Goal: Task Accomplishment & Management: Use online tool/utility

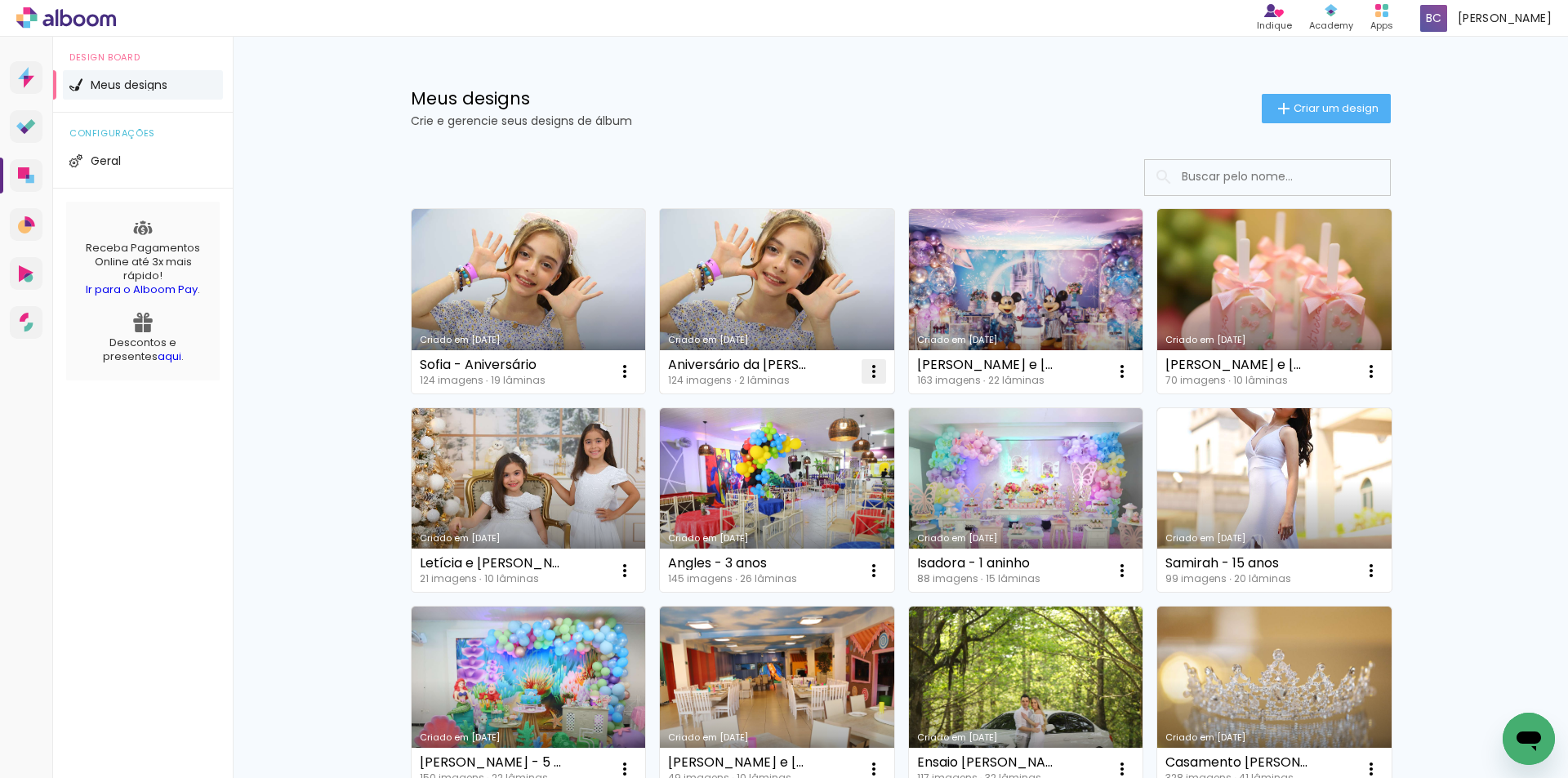
click at [634, 370] on iron-icon at bounding box center [625, 371] width 20 height 20
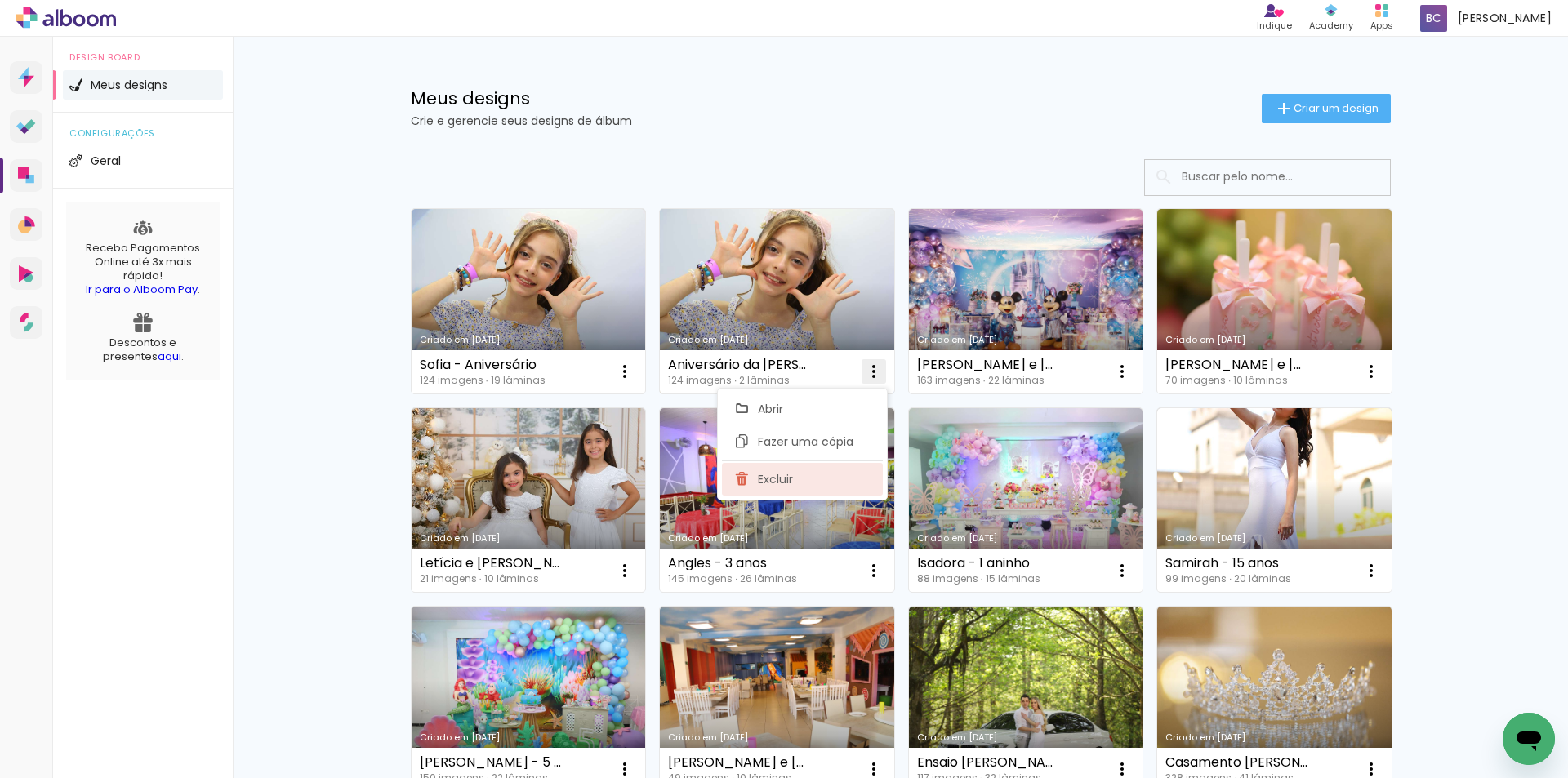
click at [775, 482] on span "Excluir" at bounding box center [775, 479] width 35 height 12
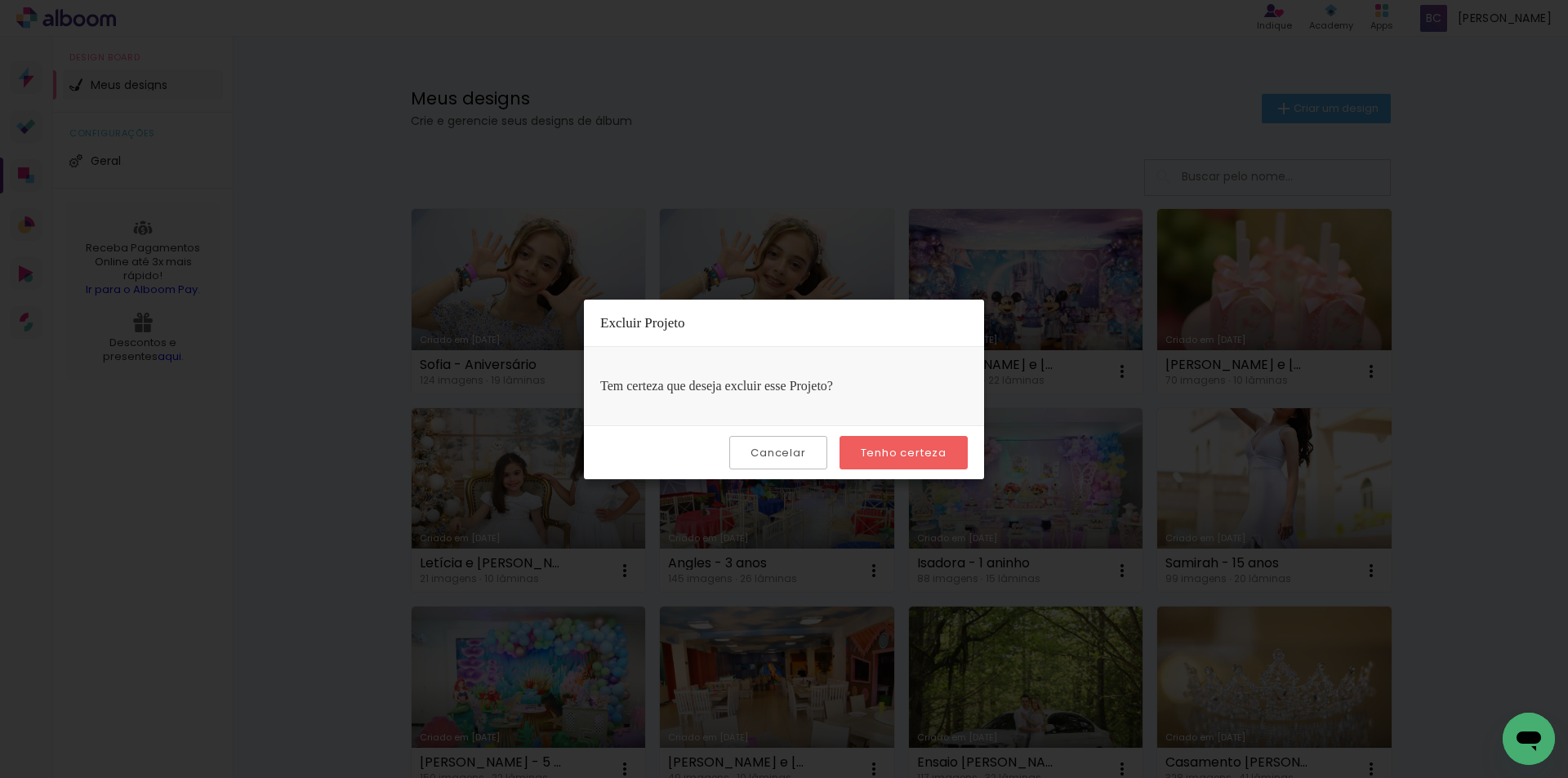
click at [0, 0] on slot "Tenho certeza" at bounding box center [0, 0] width 0 height 0
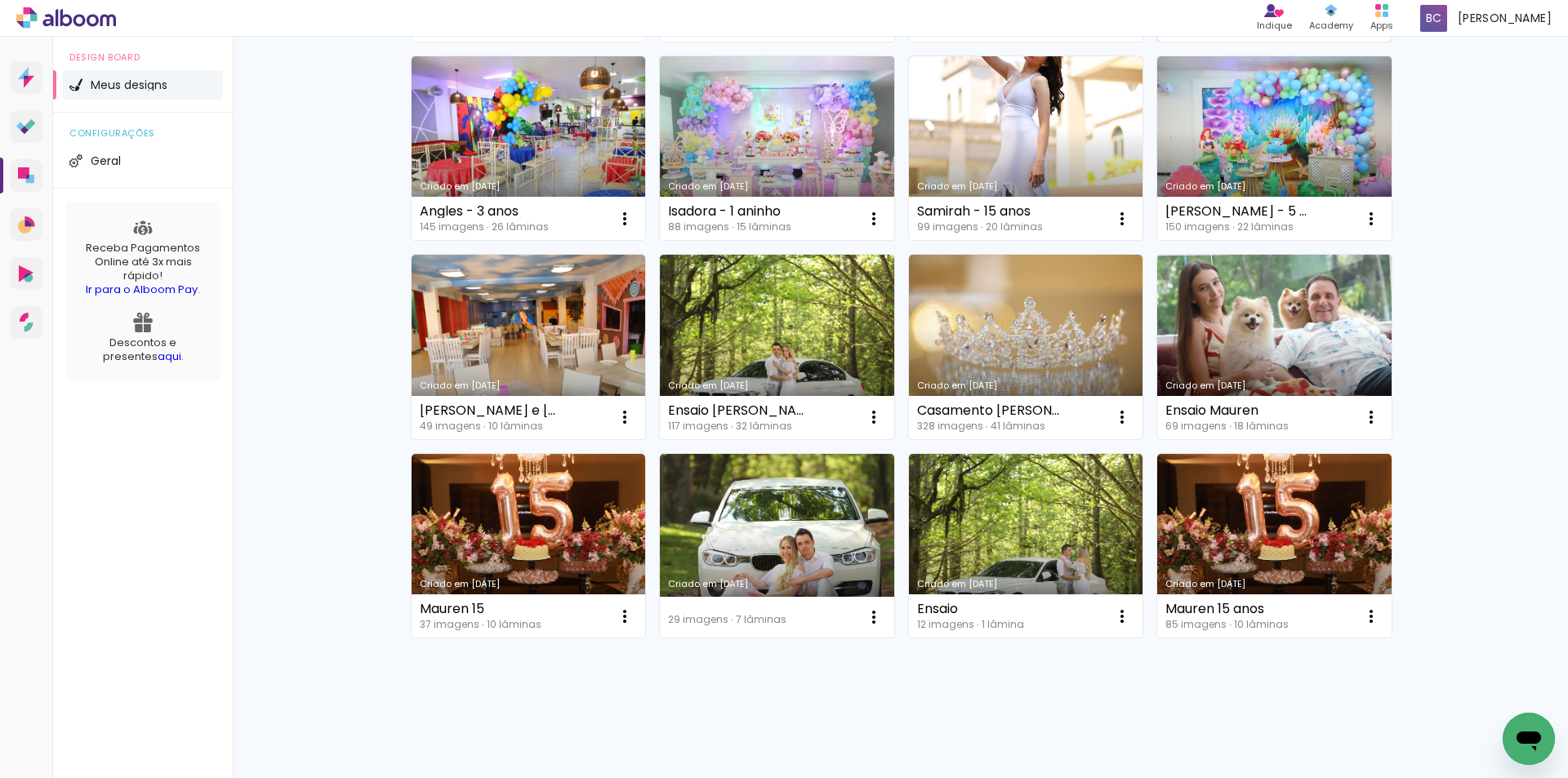
scroll to position [376, 0]
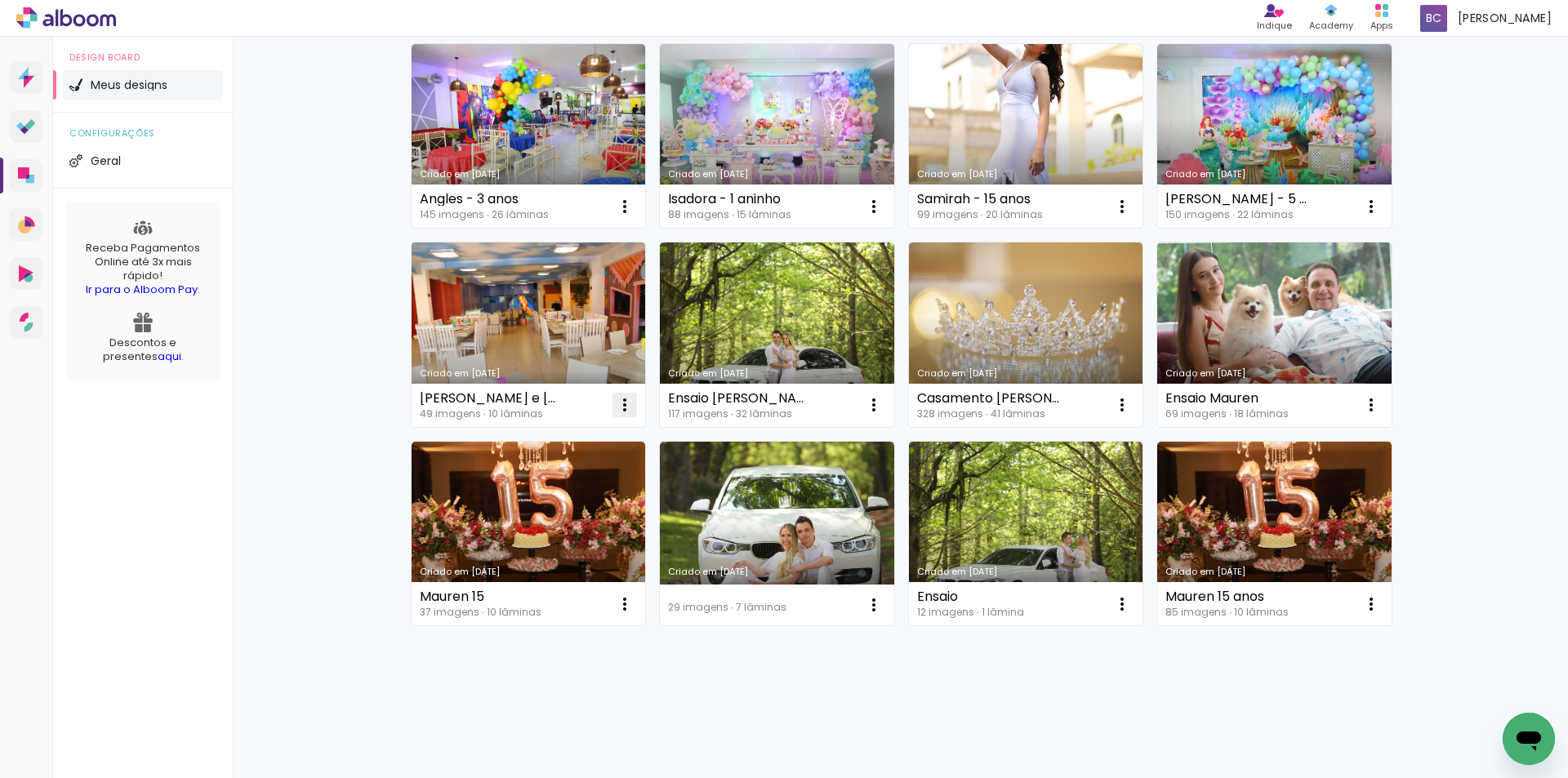
click at [620, 17] on iron-icon at bounding box center [625, 7] width 20 height 20
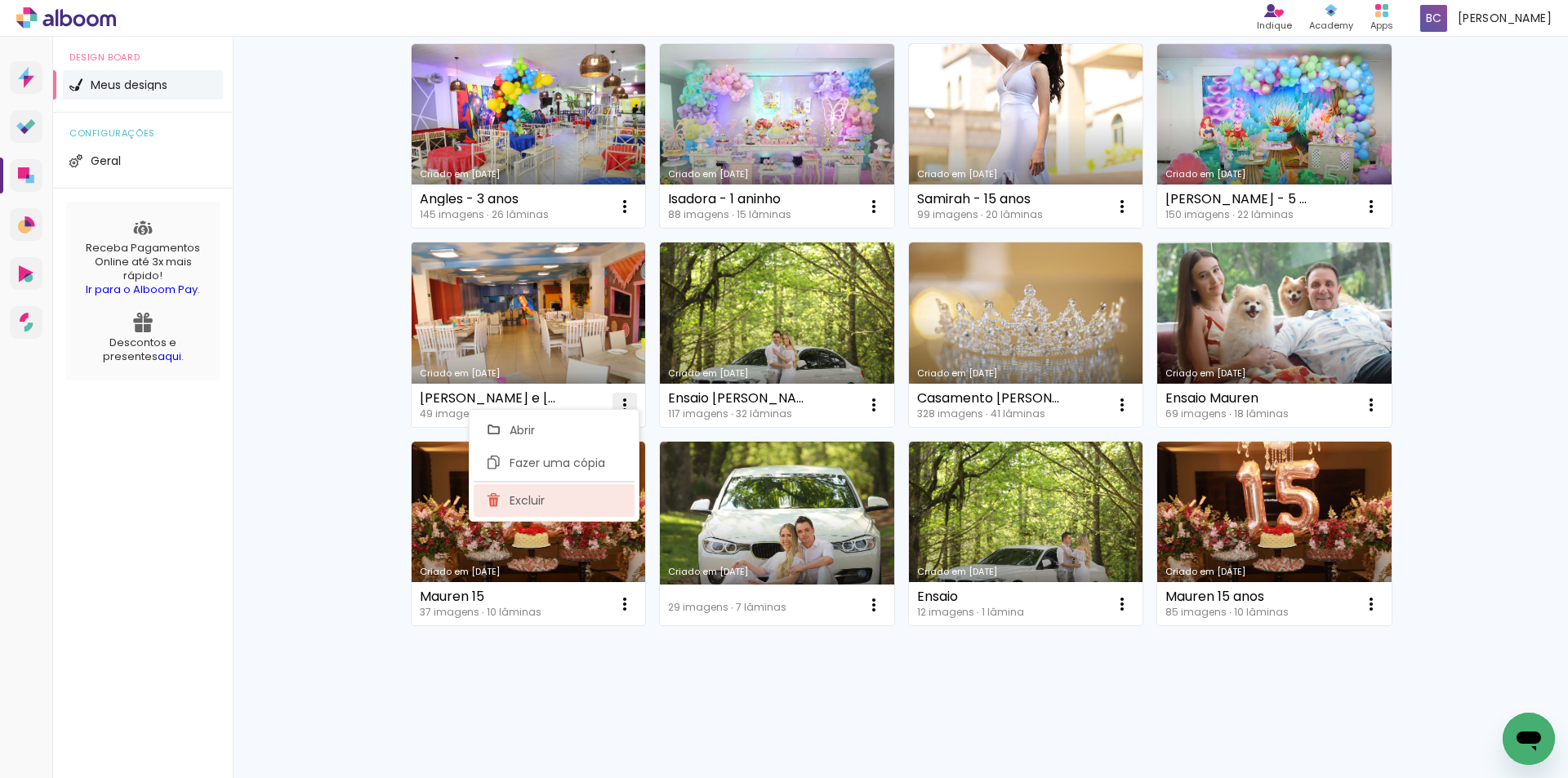
click at [552, 504] on paper-item "Excluir" at bounding box center [553, 501] width 161 height 33
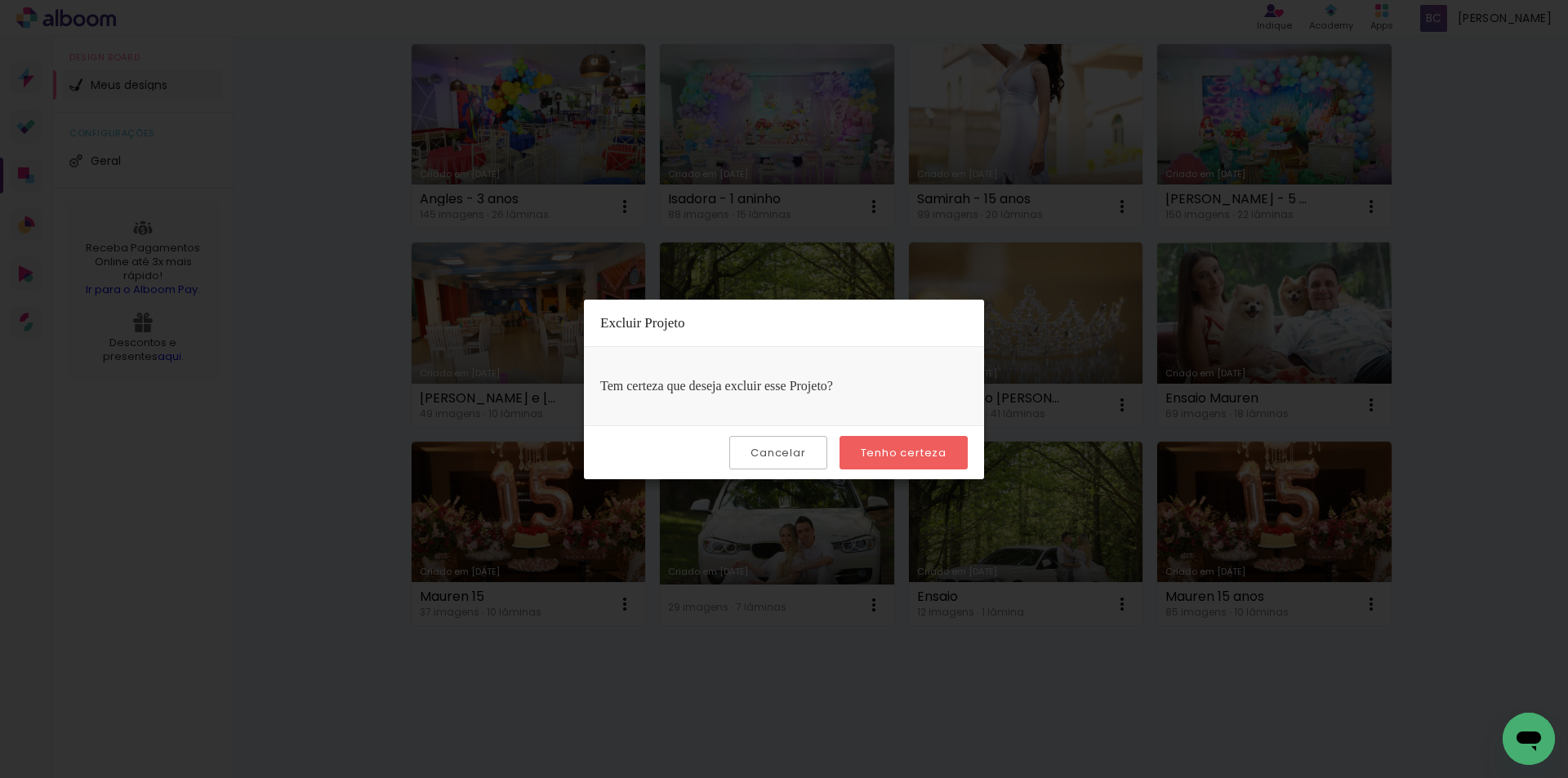
click at [0, 0] on slot "Tenho certeza" at bounding box center [0, 0] width 0 height 0
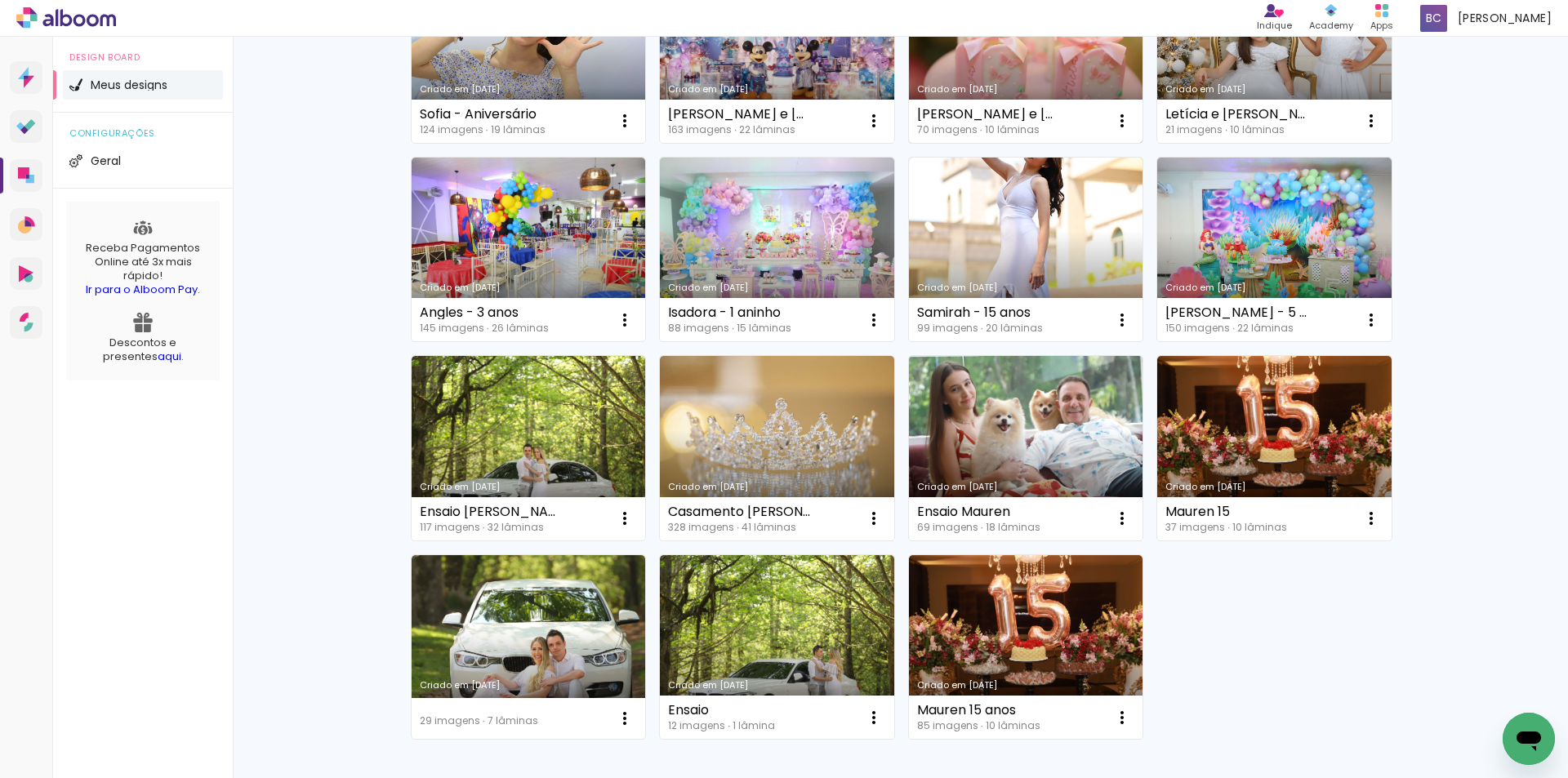
scroll to position [213, 0]
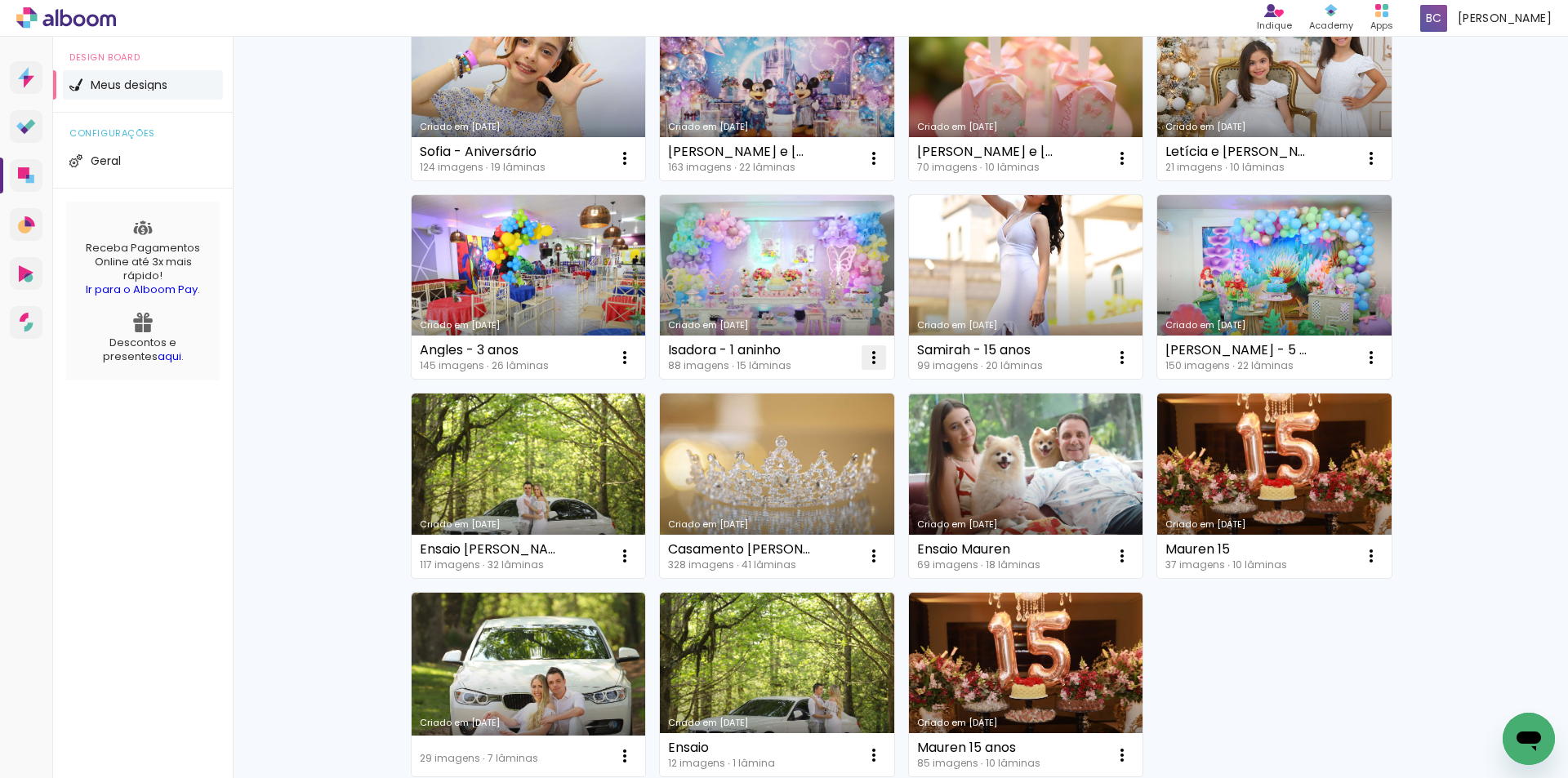
click at [634, 168] on iron-icon at bounding box center [625, 158] width 20 height 20
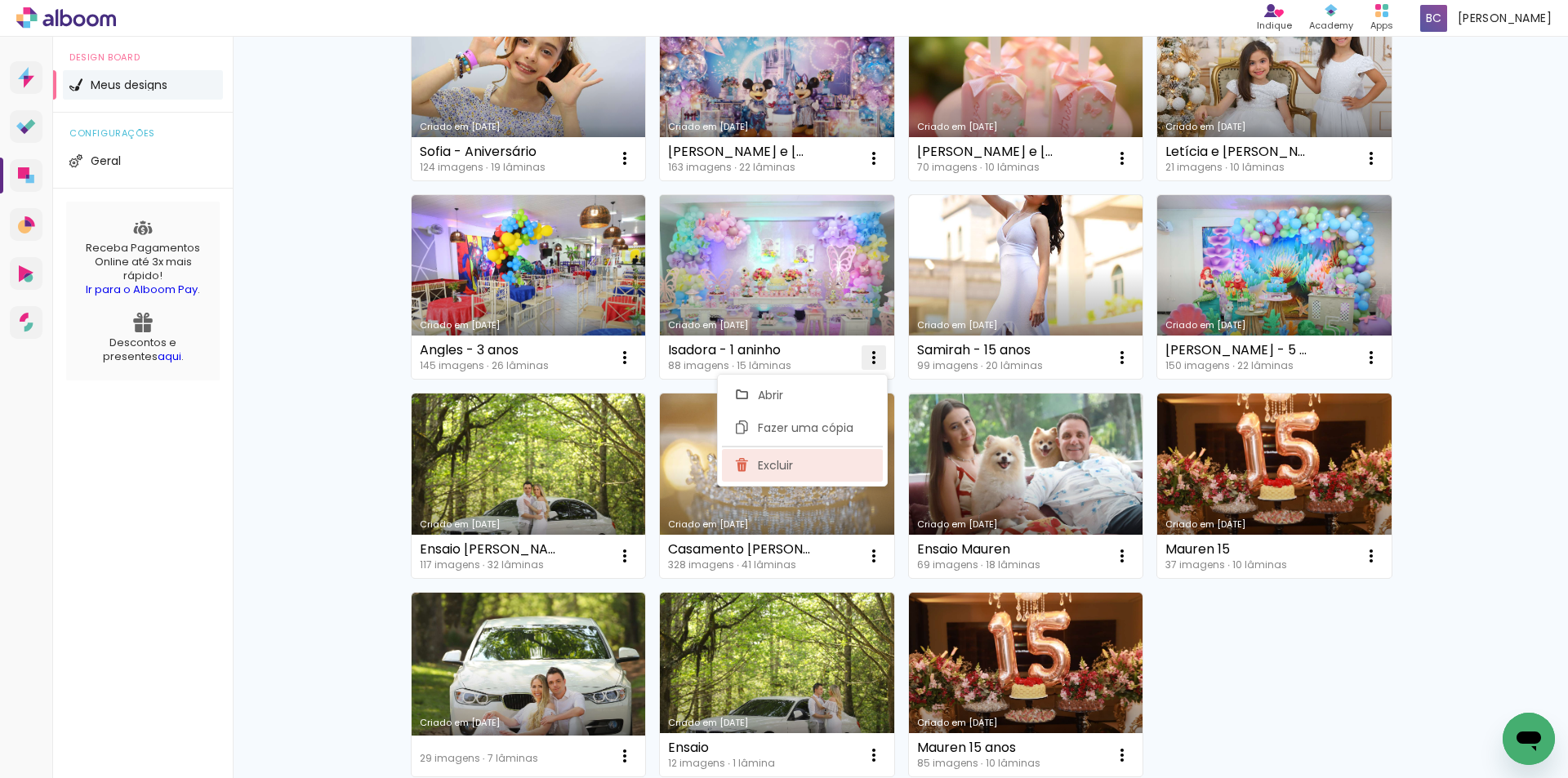
click at [791, 464] on span "Excluir" at bounding box center [775, 465] width 35 height 12
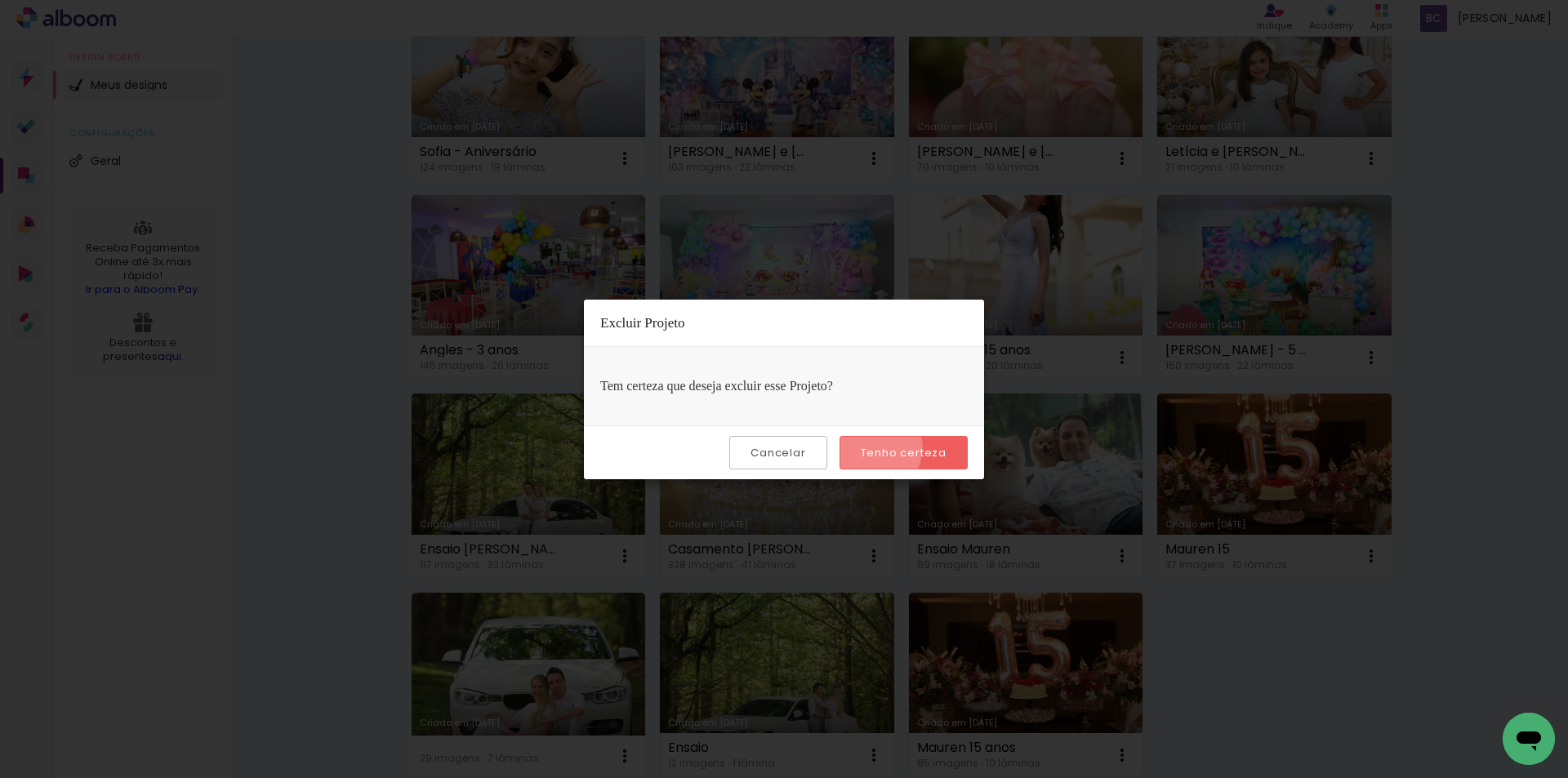
click at [0, 0] on slot "Tenho certeza" at bounding box center [0, 0] width 0 height 0
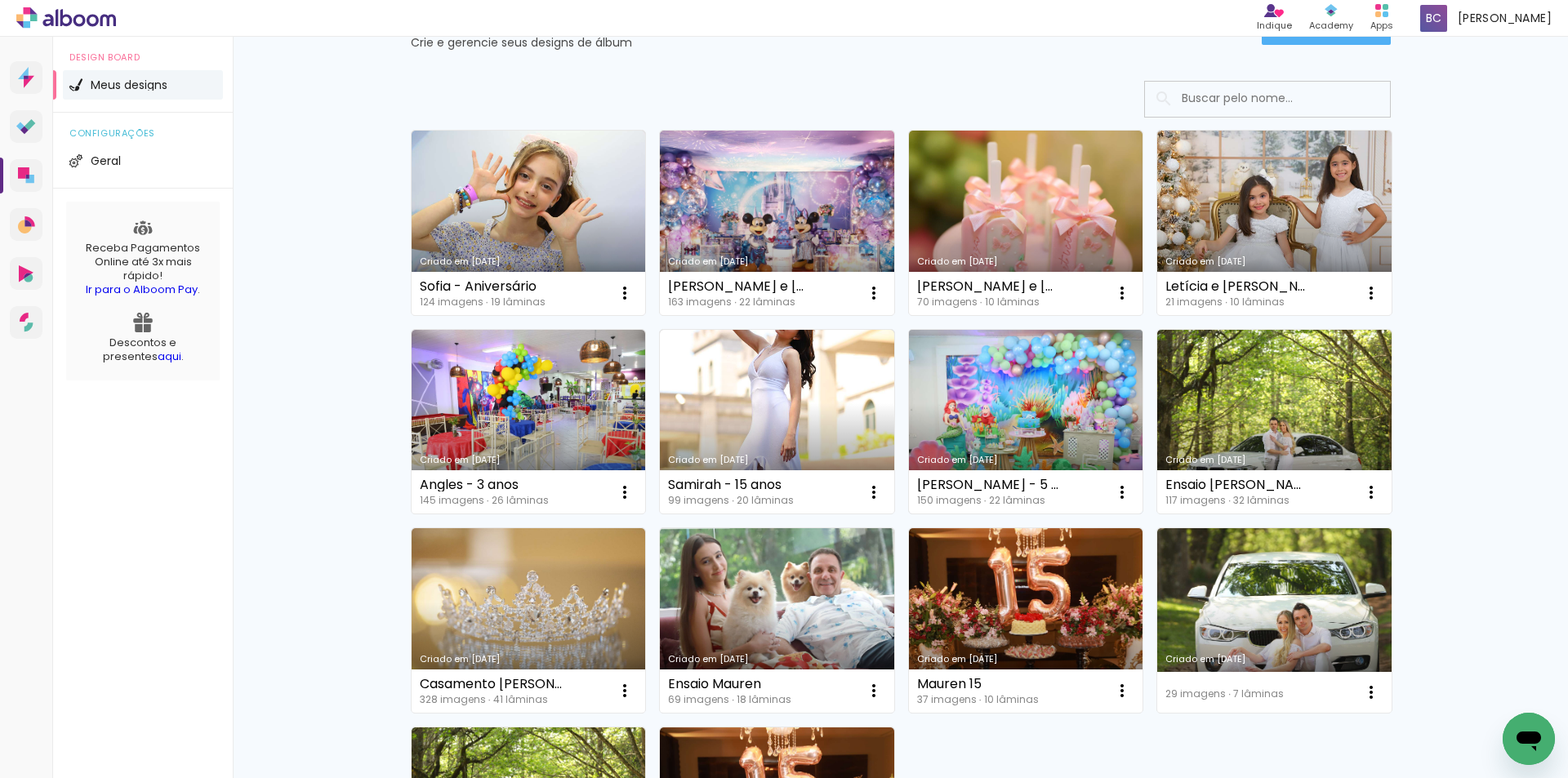
scroll to position [49, 0]
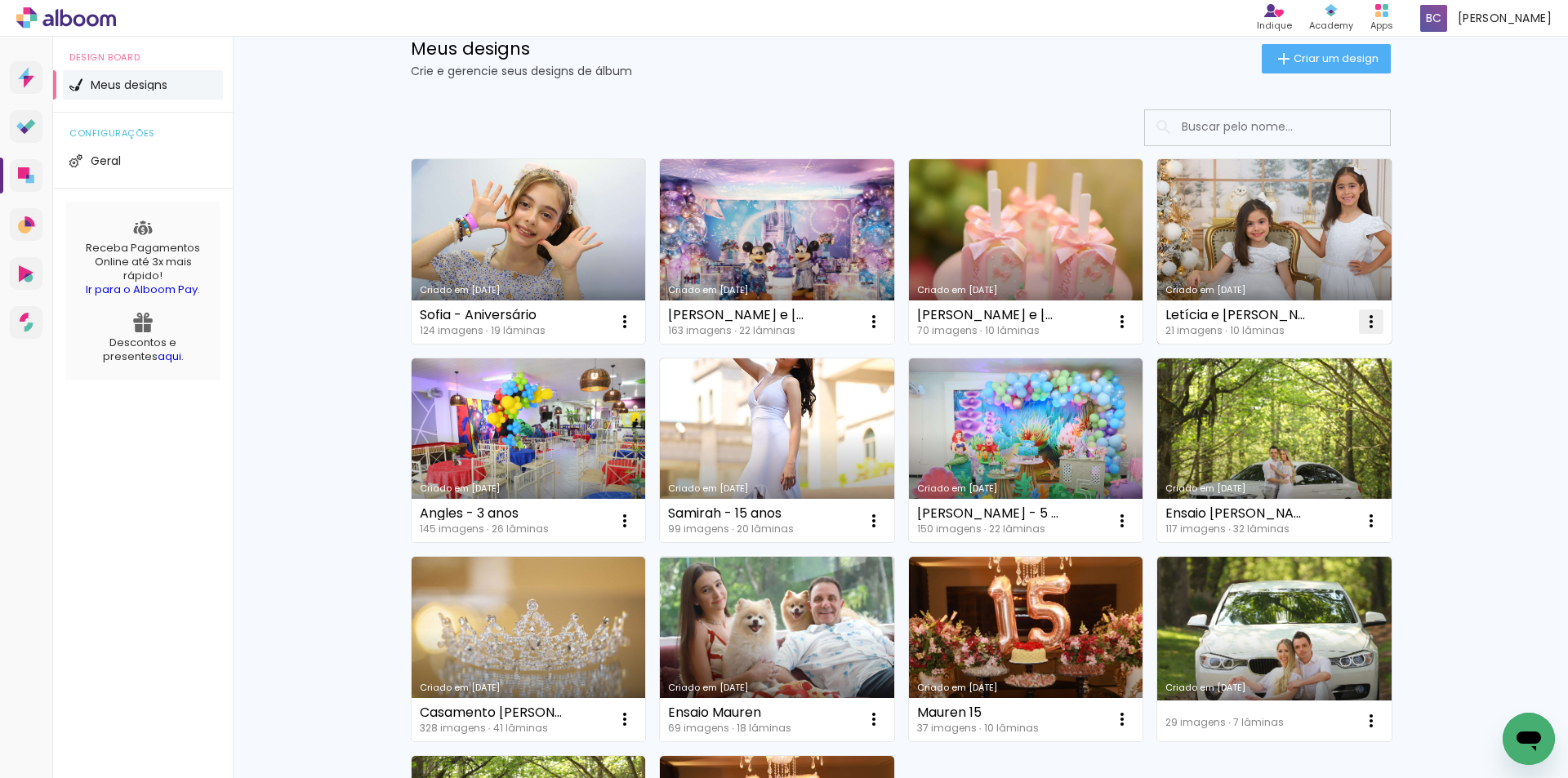
click at [634, 317] on iron-icon at bounding box center [625, 322] width 20 height 20
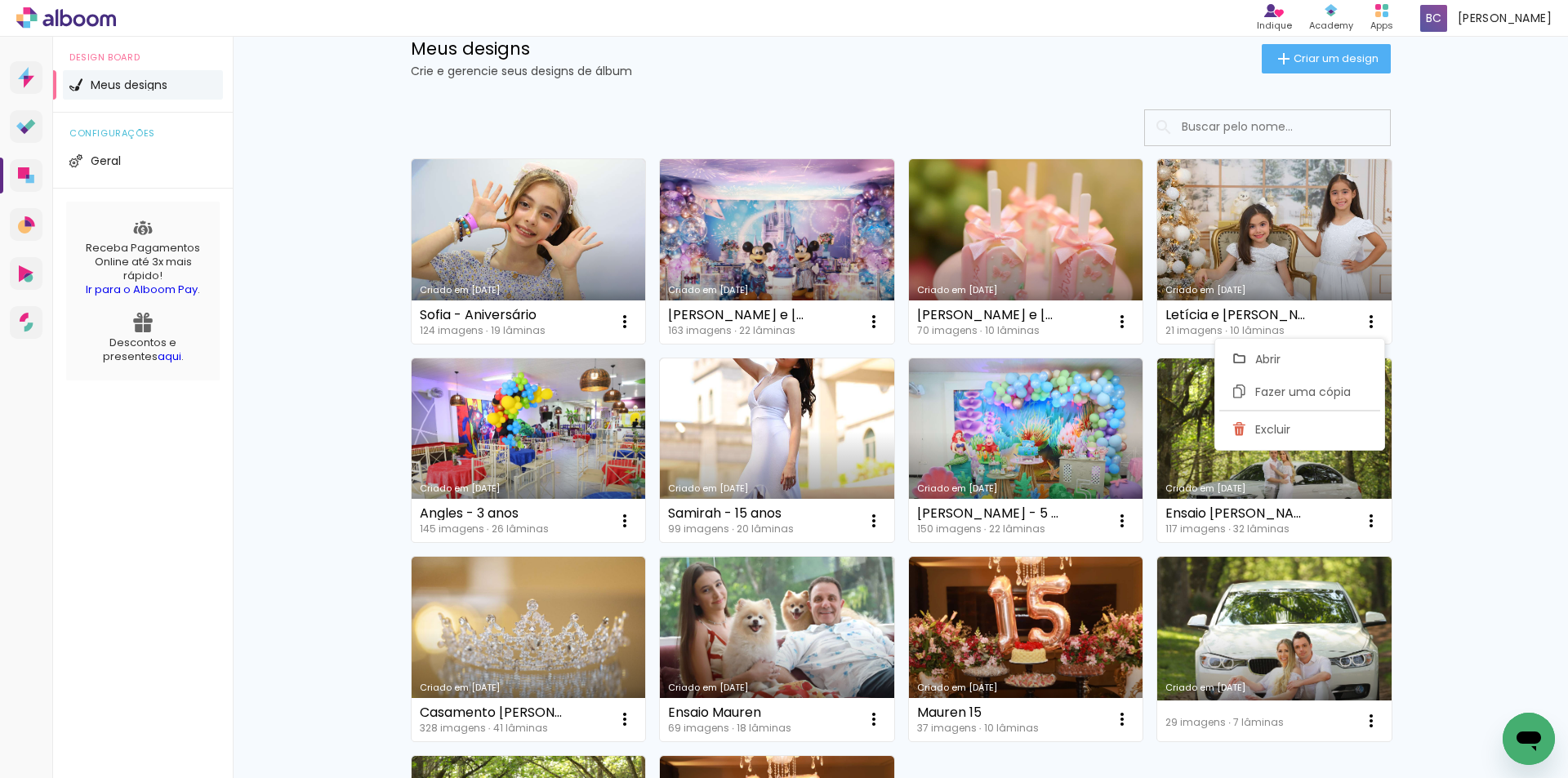
click at [1436, 342] on div "Meus designs Crie e gerencie seus designs de álbum Criar um design Criado em [D…" at bounding box center [900, 539] width 1335 height 1106
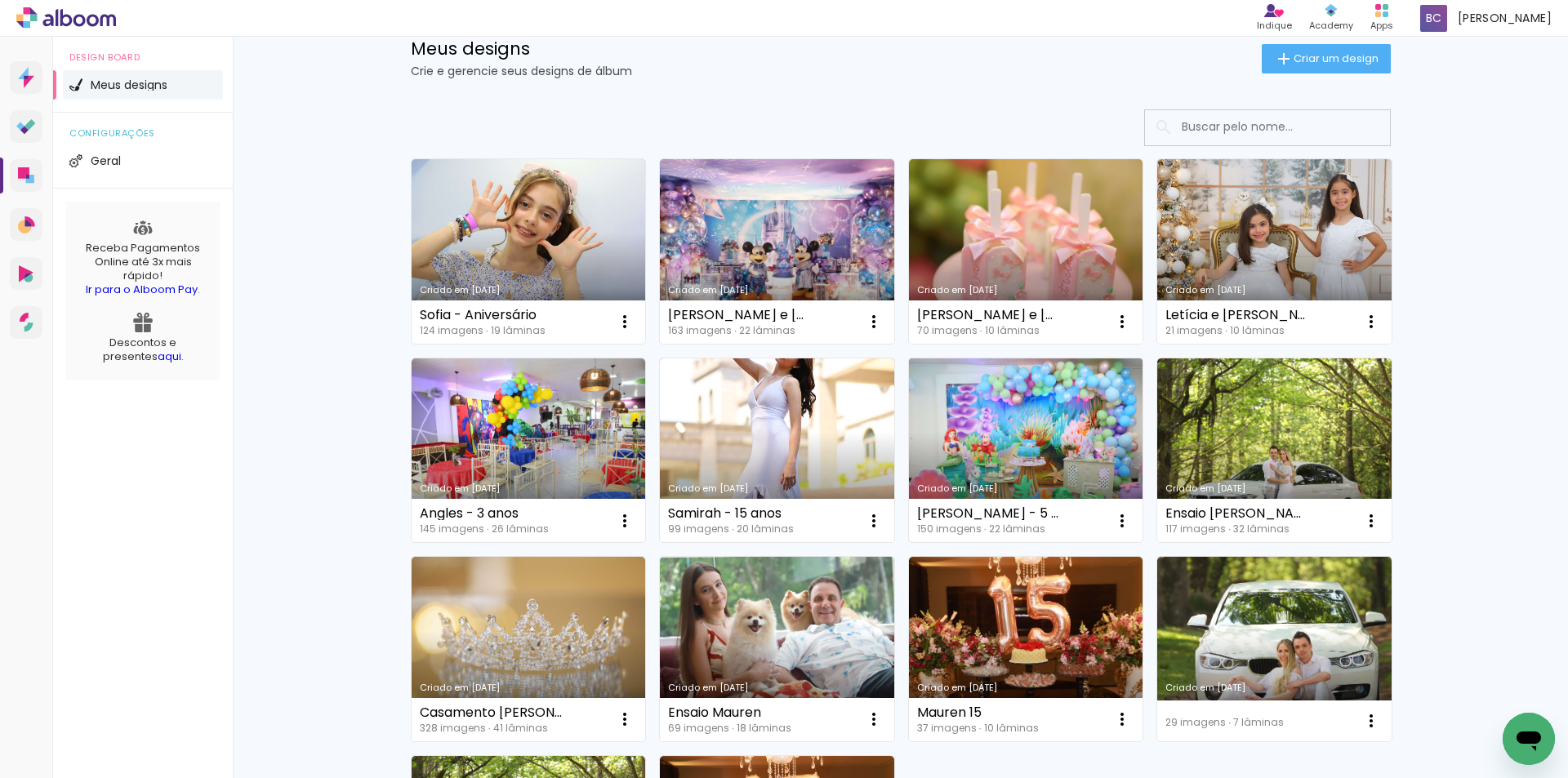
scroll to position [132, 0]
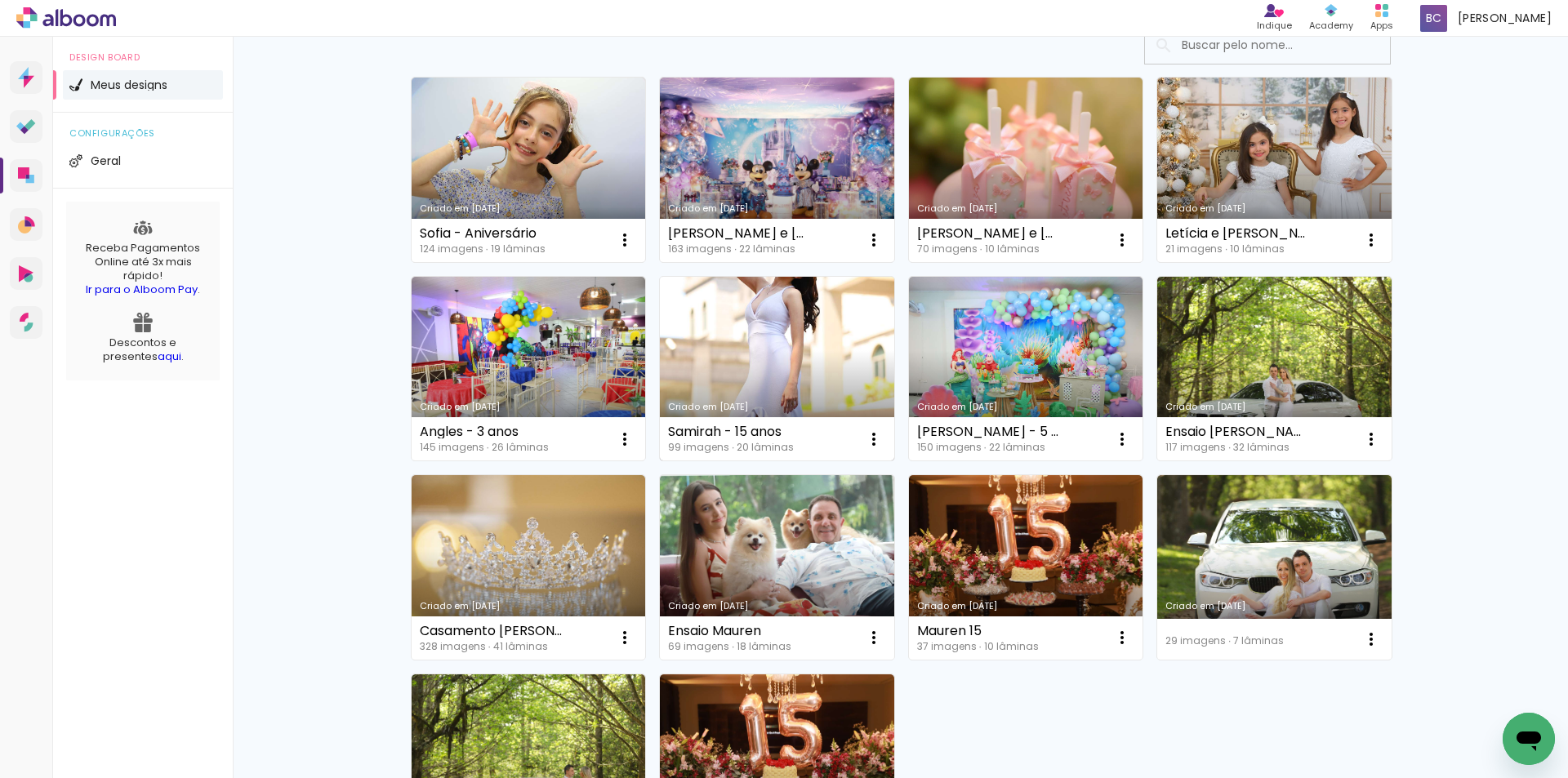
click at [768, 333] on link "Criado em [DATE]" at bounding box center [777, 369] width 235 height 184
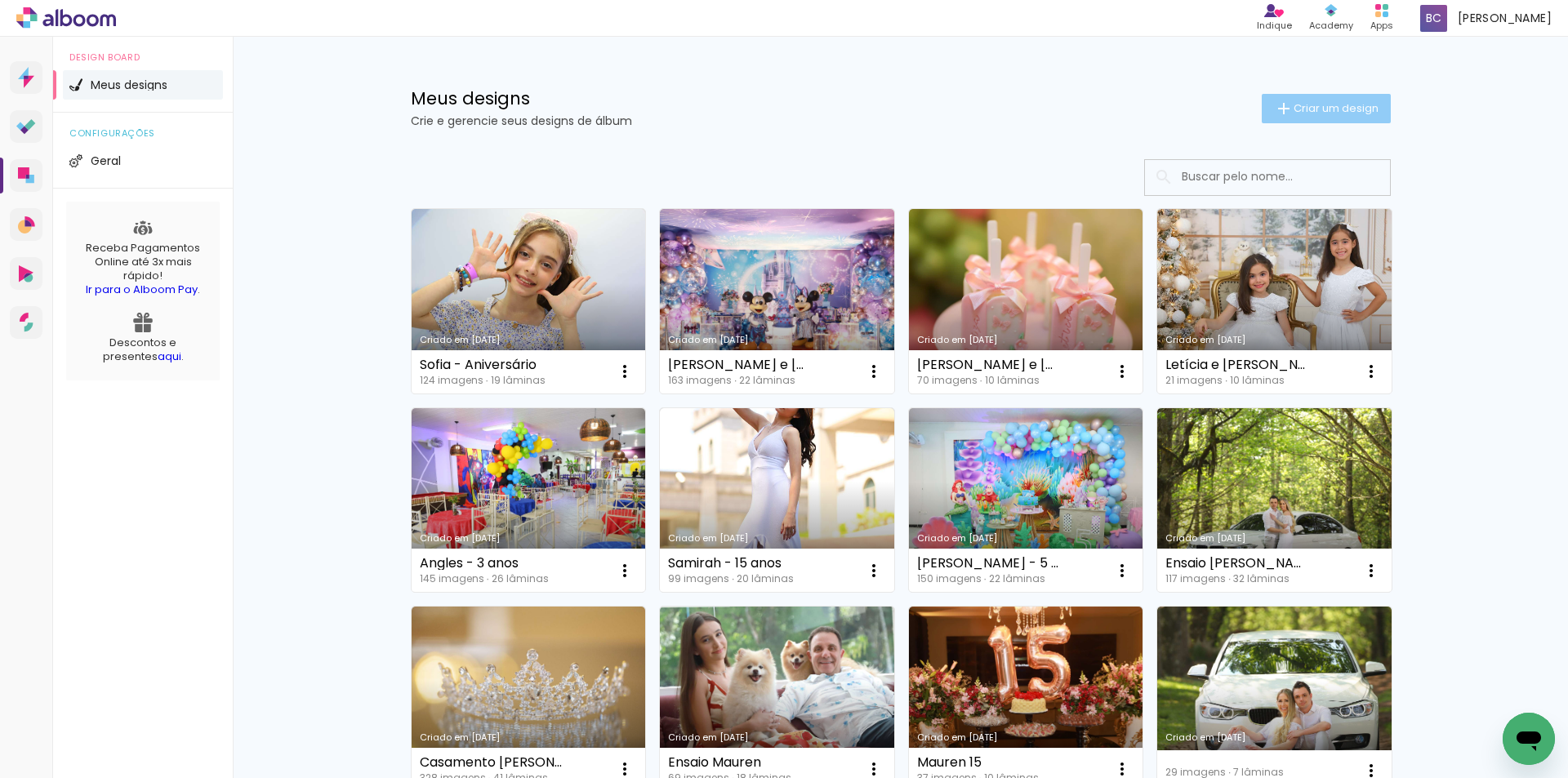
click at [1365, 114] on span "Criar um design" at bounding box center [1336, 108] width 85 height 11
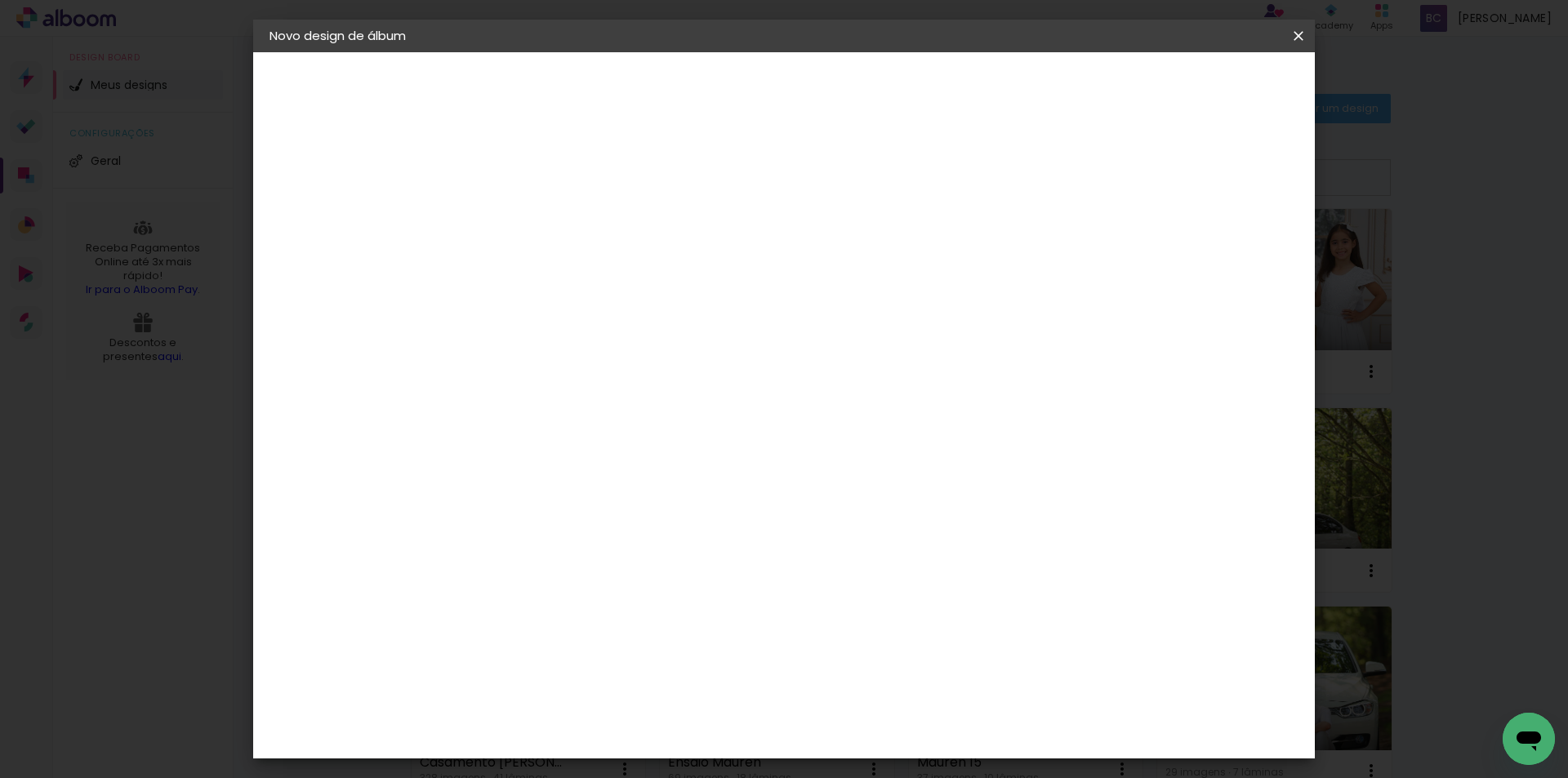
click at [536, 222] on input at bounding box center [536, 219] width 0 height 26
type input "Laura - 6 anos"
type paper-input "Laura - 6 anos"
click at [0, 0] on slot "Avançar" at bounding box center [0, 0] width 0 height 0
click at [556, 471] on div "Álbum&Cia" at bounding box center [562, 468] width 72 height 13
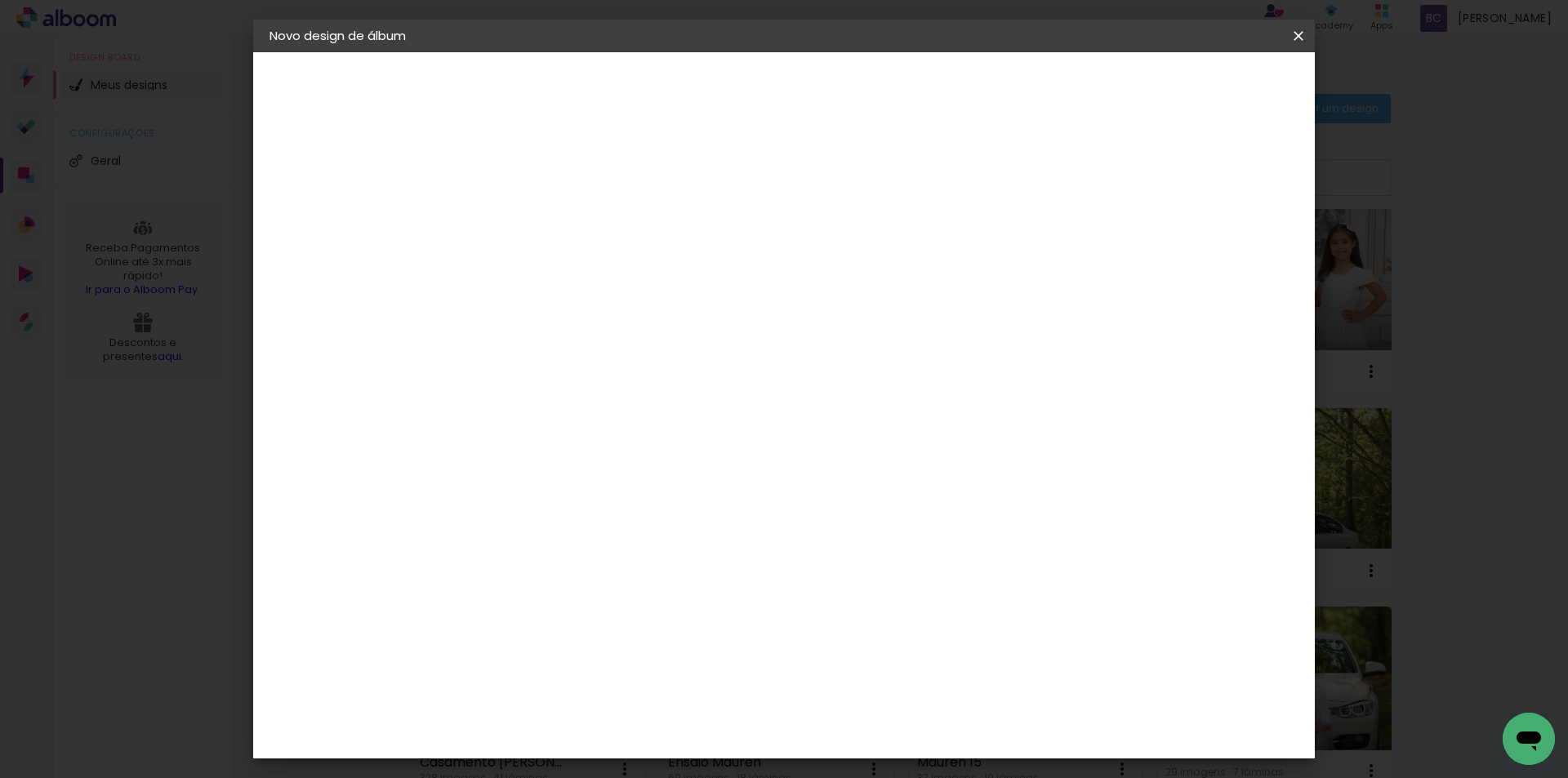
click at [0, 0] on slot "Avançar" at bounding box center [0, 0] width 0 height 0
click at [646, 461] on span "20 × 30" at bounding box center [609, 478] width 76 height 34
click at [0, 0] on slot "Avançar" at bounding box center [0, 0] width 0 height 0
click at [1197, 92] on span "Iniciar design" at bounding box center [1159, 86] width 74 height 12
